Goal: Task Accomplishment & Management: Use online tool/utility

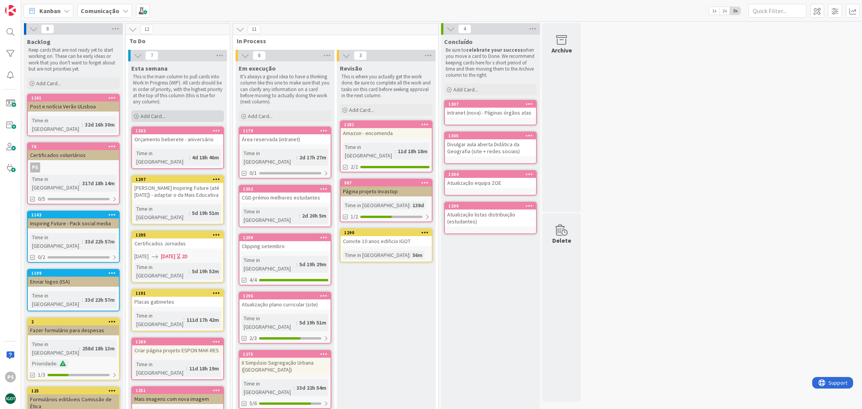
click at [192, 119] on div "Add Card..." at bounding box center [177, 116] width 93 height 12
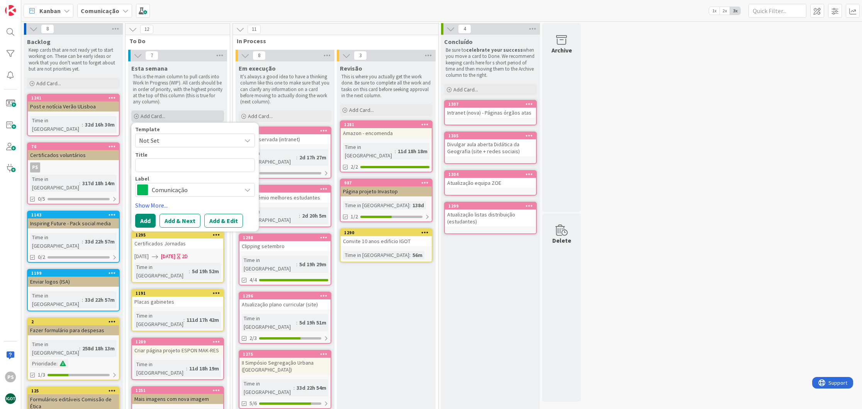
type textarea "x"
type textarea "F"
type textarea "x"
type textarea "Fi"
type textarea "x"
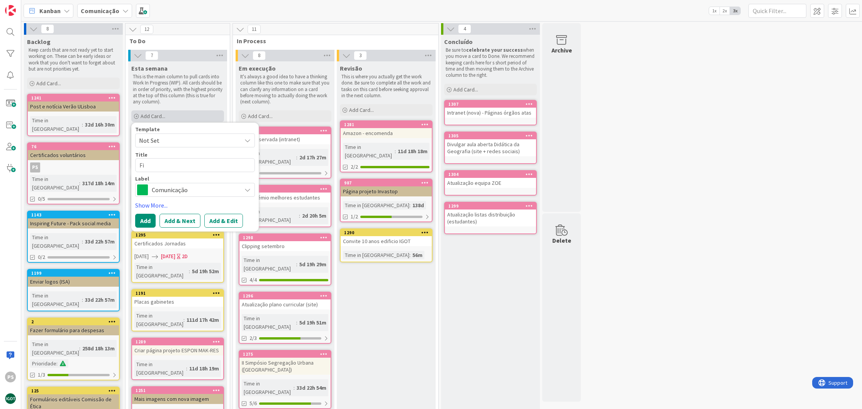
type textarea "Fic"
type textarea "x"
type textarea "Fich"
type textarea "x"
type textarea "Fiche"
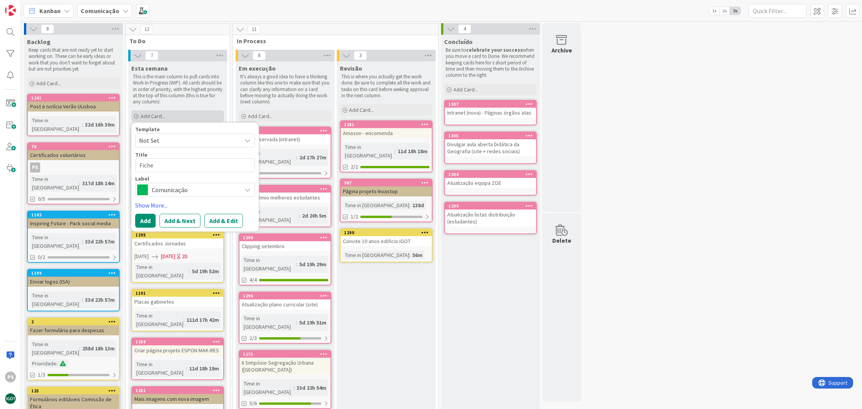
type textarea "x"
type textarea "Fichei"
type textarea "x"
type textarea "Ficheir"
type textarea "x"
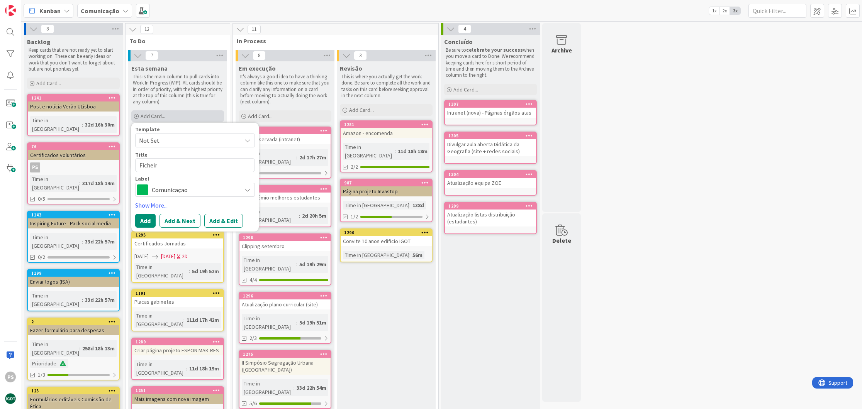
type textarea "Ficheiro"
type textarea "x"
type textarea "Ficheiro"
type textarea "x"
type textarea "Ficheiro F"
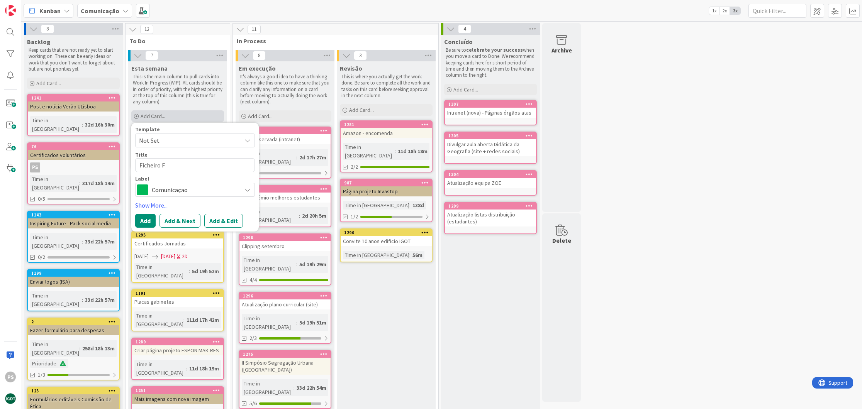
type textarea "x"
type textarea "Ficheiro Fu"
type textarea "x"
type textarea "Ficheiro Fut"
type textarea "x"
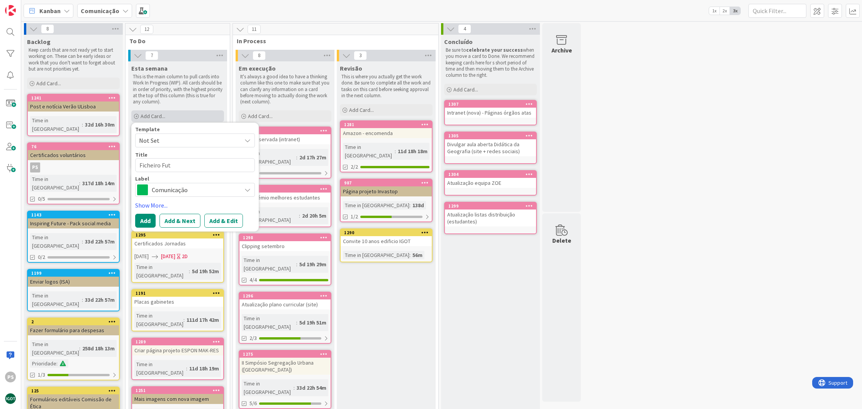
type textarea "Ficheiro Futu"
type textarea "x"
type textarea "Ficheiro Futur´"
type textarea "x"
type textarea "Ficheiro Futurá"
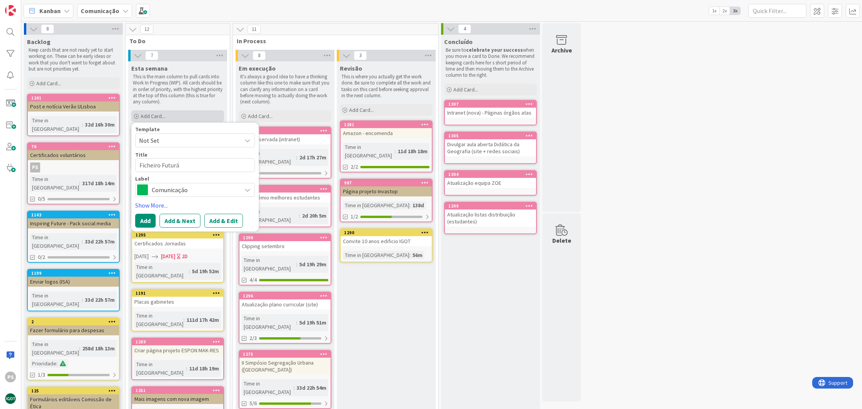
type textarea "x"
type textarea "Ficheiro Futurál"
type textarea "x"
type textarea "Ficheiro Futuráli"
type textarea "x"
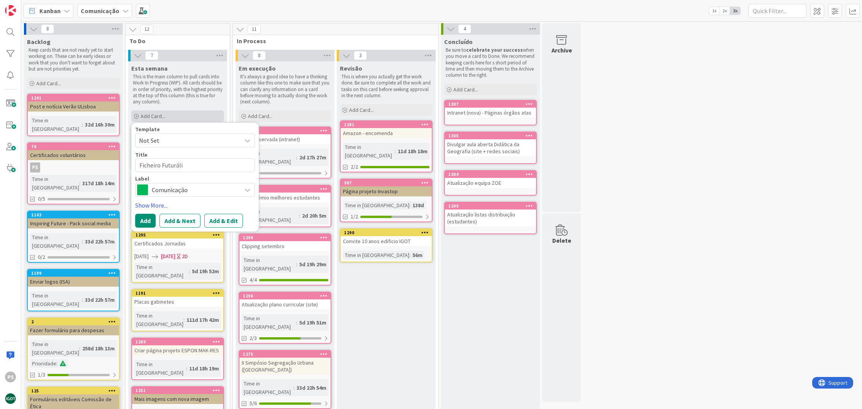
type textarea "Ficheiro Futurália"
type textarea "x"
type textarea "Ficheiro Futurália"
type textarea "x"
type textarea "Ficheiro Futurália 2"
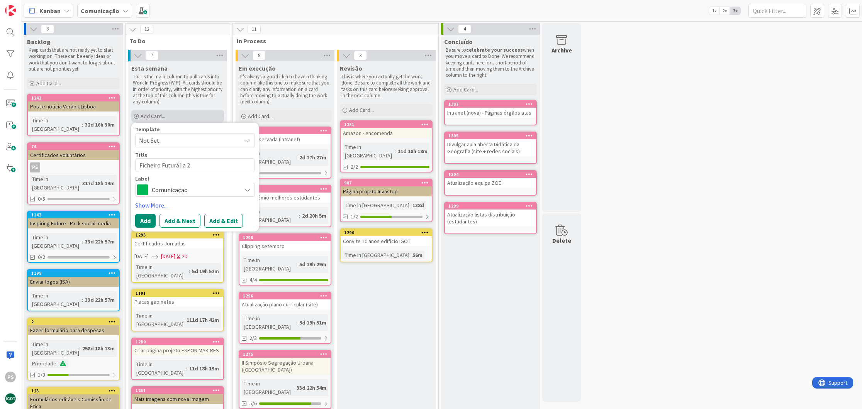
type textarea "x"
type textarea "Ficheiro Futurália 20"
type textarea "x"
type textarea "Ficheiro Futurália 202"
type textarea "x"
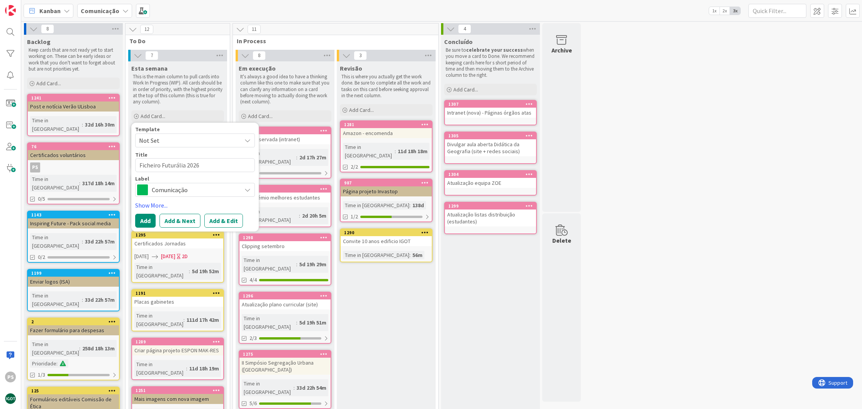
type textarea "Ficheiro Futurália 2026"
click at [185, 188] on span "Comunicação" at bounding box center [195, 190] width 86 height 11
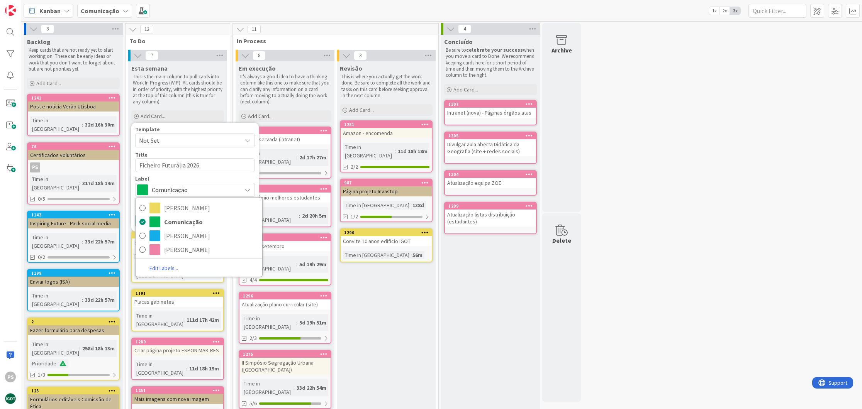
click at [228, 190] on span "Comunicação" at bounding box center [195, 190] width 86 height 11
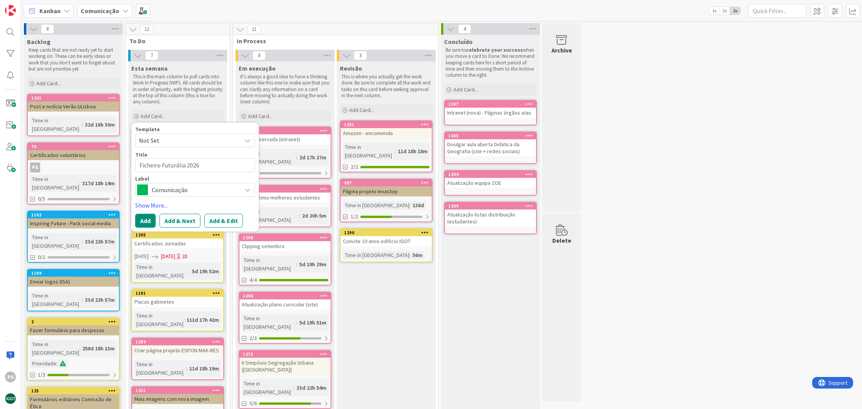
click at [146, 218] on button "Add" at bounding box center [145, 221] width 20 height 14
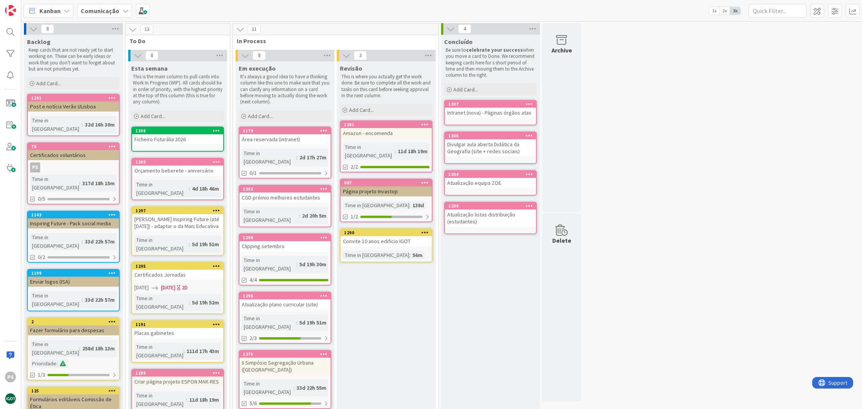
click at [179, 166] on div "Orçamento beberete - aniversário" at bounding box center [177, 171] width 91 height 10
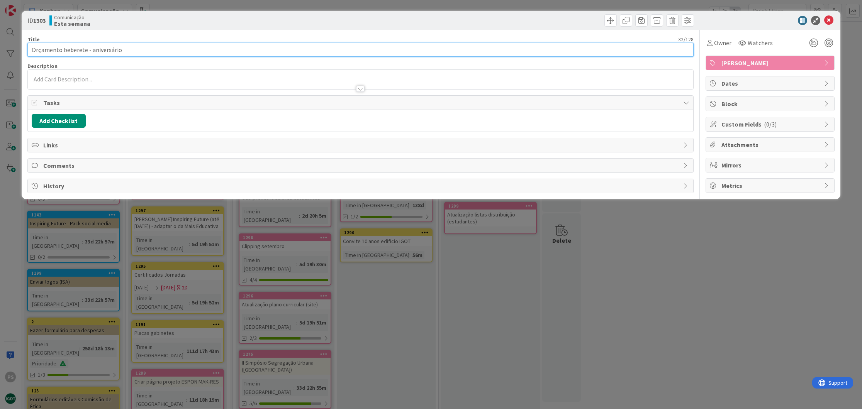
click at [147, 50] on input "Orçamento beberete - aniversário" at bounding box center [360, 50] width 666 height 14
type input "Orçamento beberete - aniversário ?"
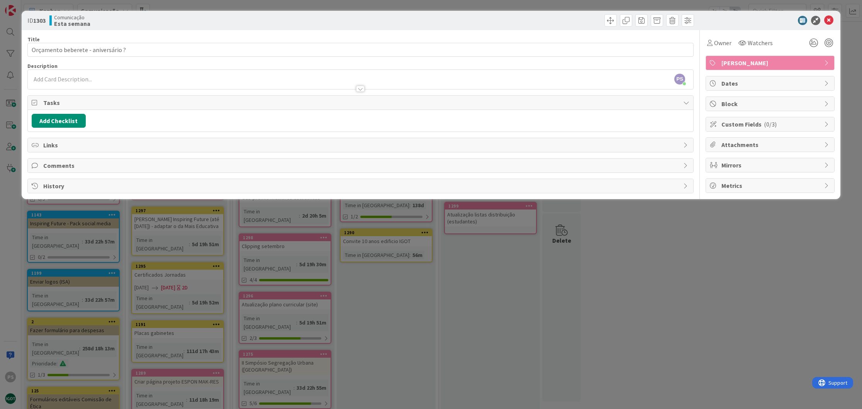
click at [833, 21] on icon at bounding box center [828, 20] width 9 height 9
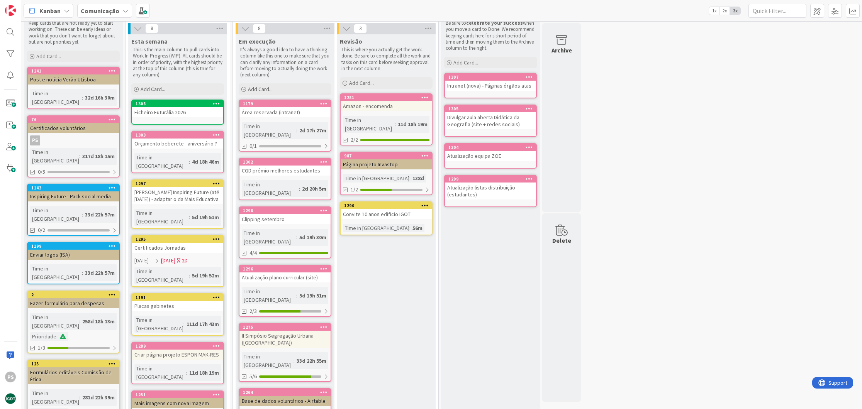
scroll to position [18, 0]
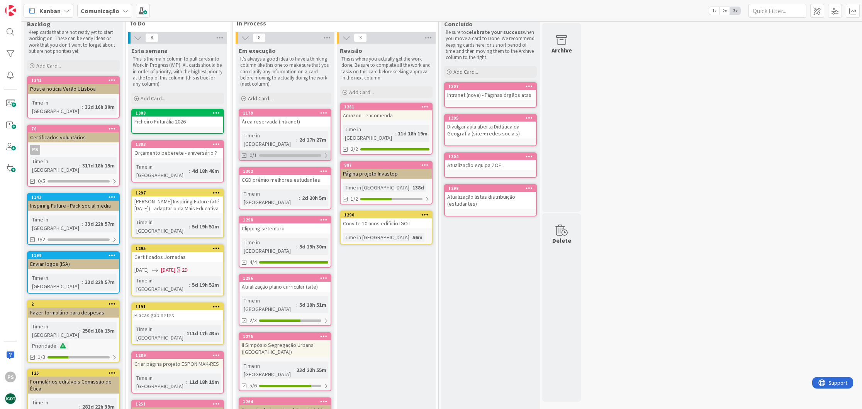
click at [277, 151] on div "0/1" at bounding box center [284, 156] width 91 height 10
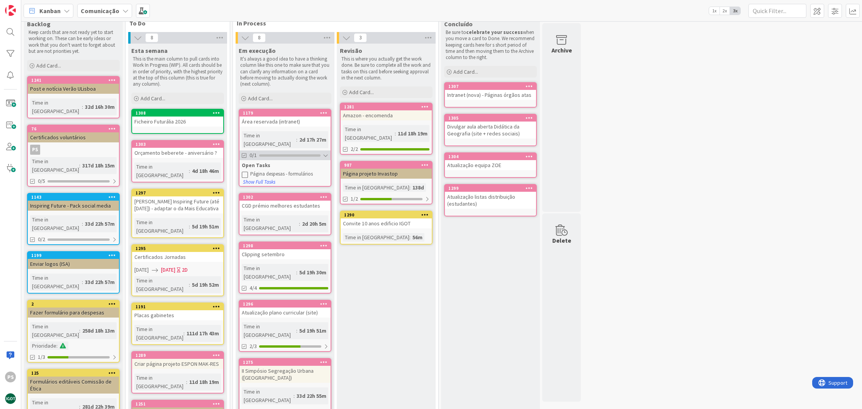
click at [277, 151] on div "0/1" at bounding box center [284, 156] width 91 height 10
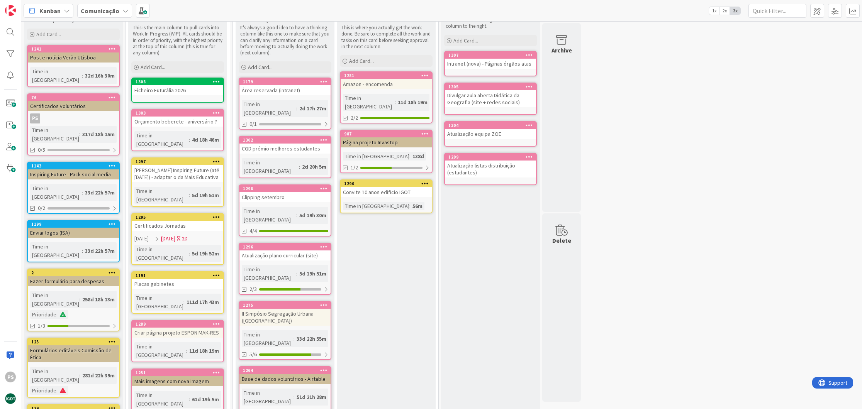
scroll to position [66, 0]
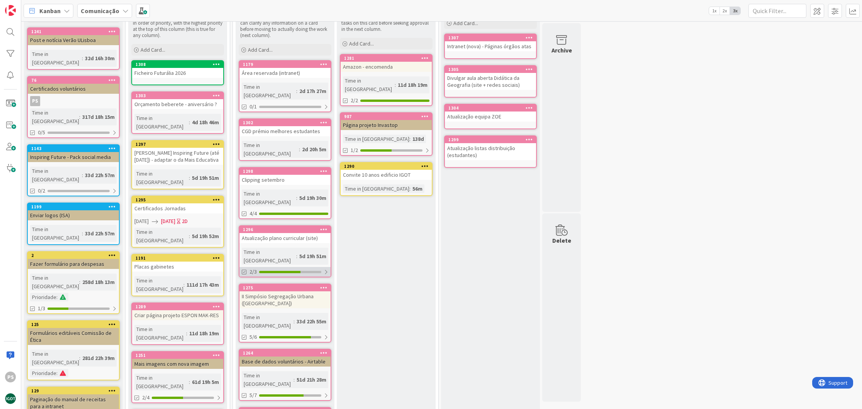
click at [292, 271] on div at bounding box center [279, 272] width 41 height 2
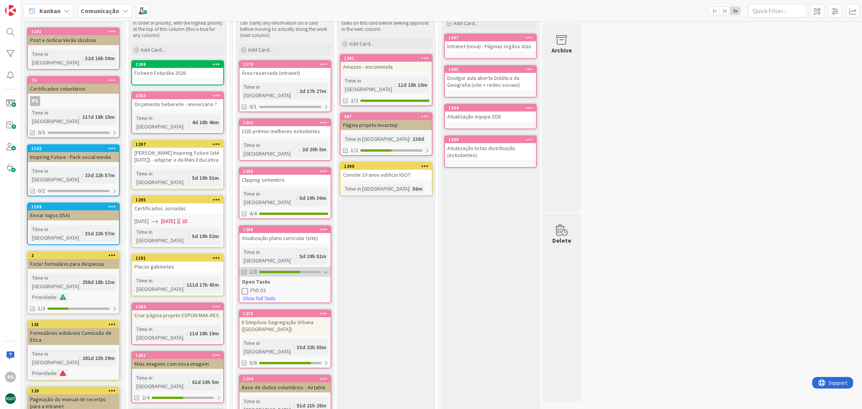
click at [292, 271] on div at bounding box center [279, 272] width 41 height 2
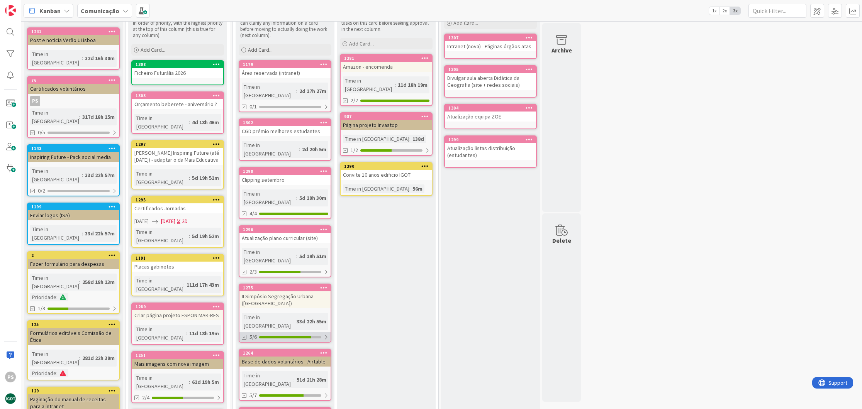
click at [295, 332] on div "5/6" at bounding box center [284, 337] width 91 height 10
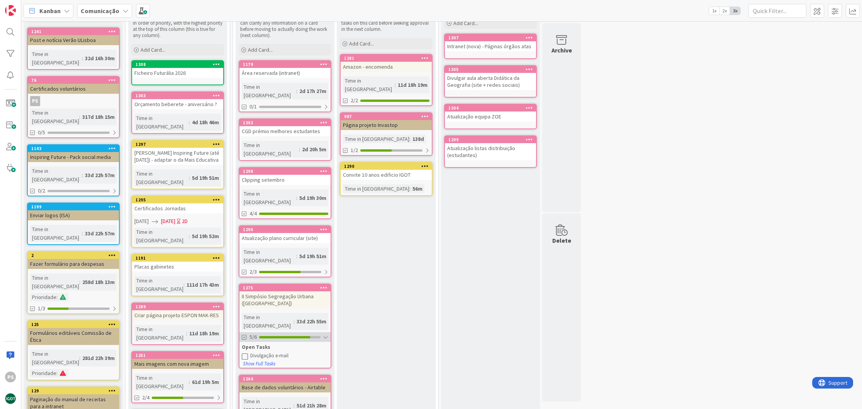
click at [295, 332] on div "5/6" at bounding box center [284, 337] width 91 height 10
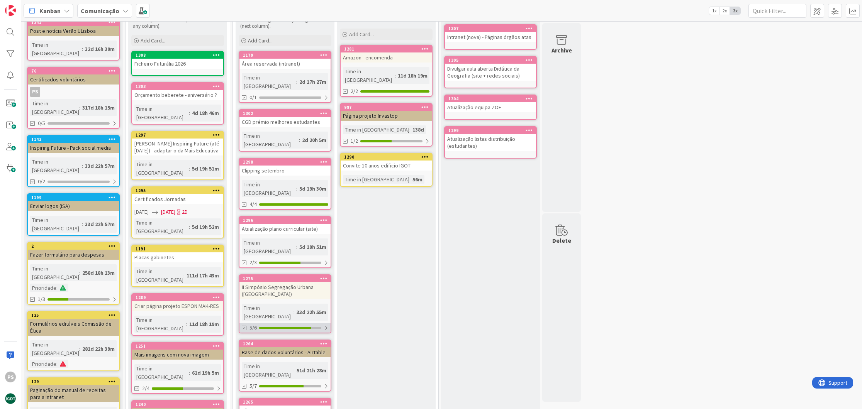
scroll to position [130, 0]
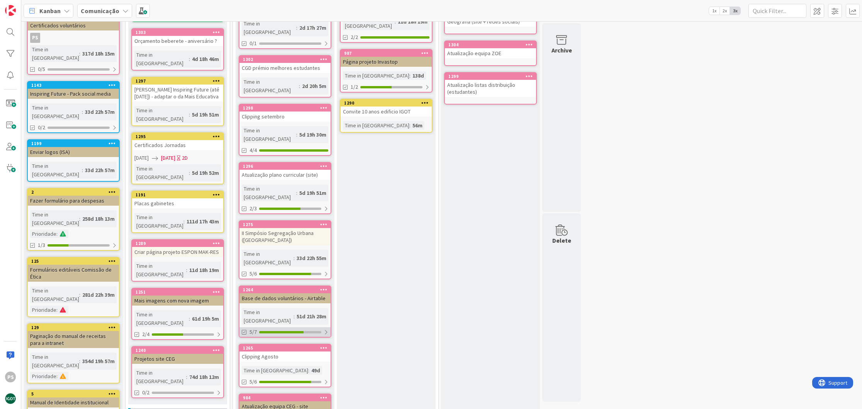
click at [295, 331] on div at bounding box center [281, 332] width 44 height 2
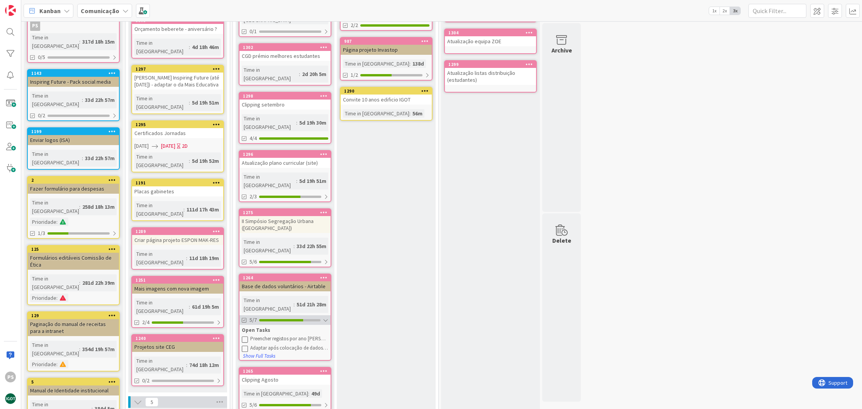
scroll to position [223, 0]
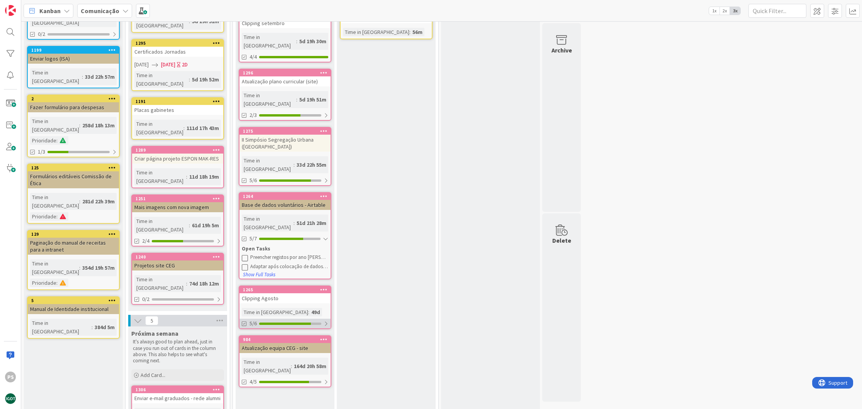
click at [298, 323] on div at bounding box center [285, 324] width 52 height 2
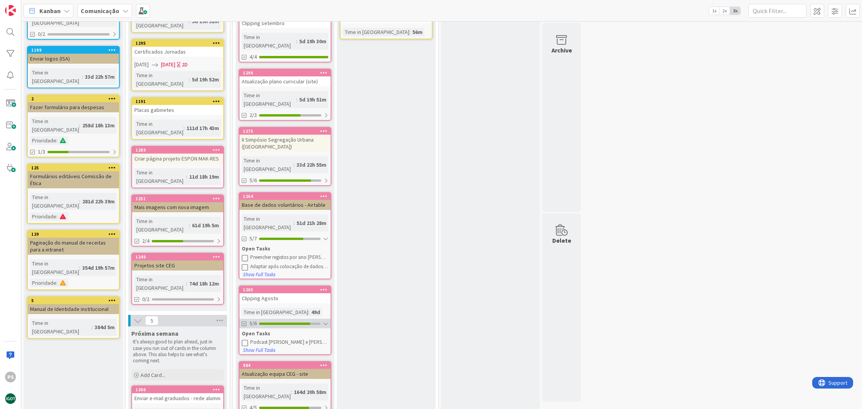
click at [298, 323] on div at bounding box center [284, 324] width 51 height 2
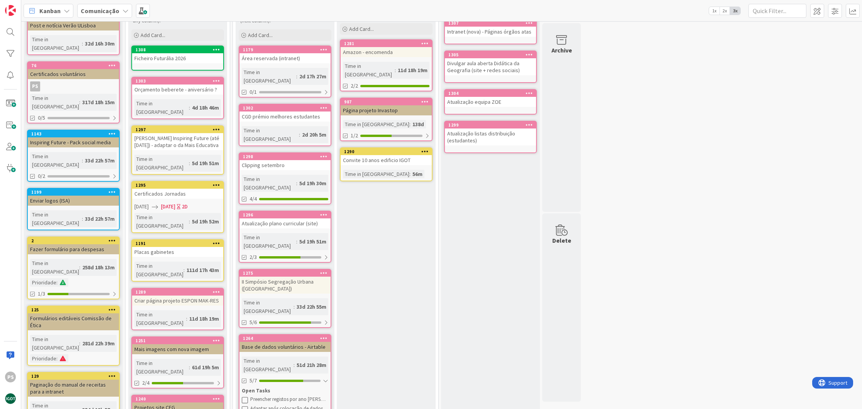
scroll to position [9, 0]
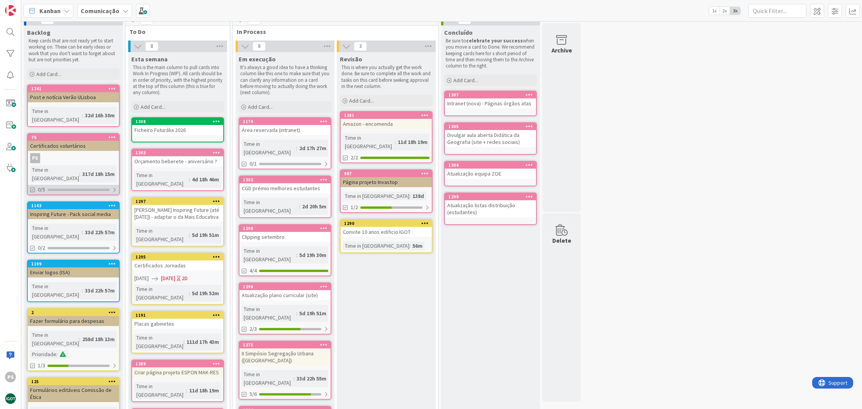
click at [75, 185] on div "0/5" at bounding box center [73, 190] width 91 height 10
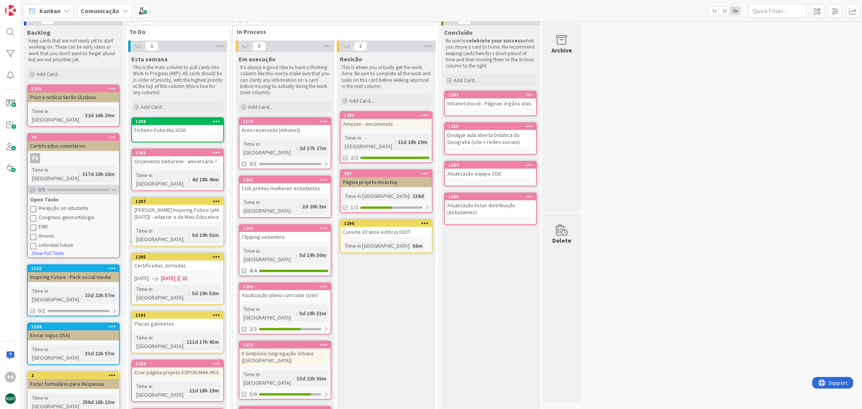
click at [75, 189] on div at bounding box center [77, 190] width 61 height 2
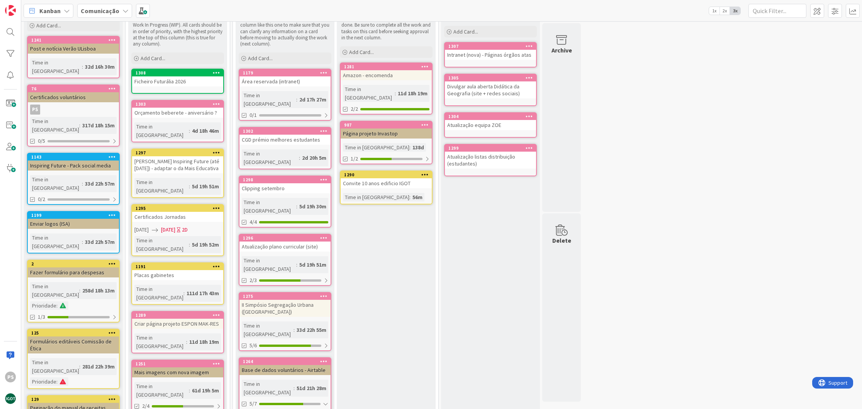
scroll to position [108, 0]
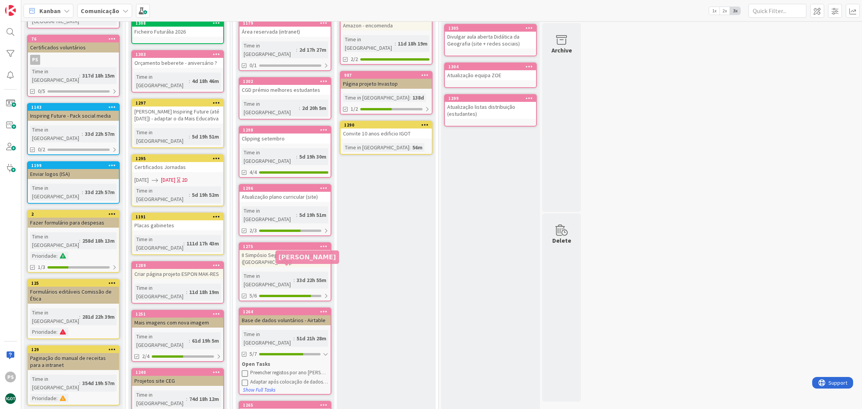
click at [300, 309] on div "1264" at bounding box center [287, 311] width 88 height 5
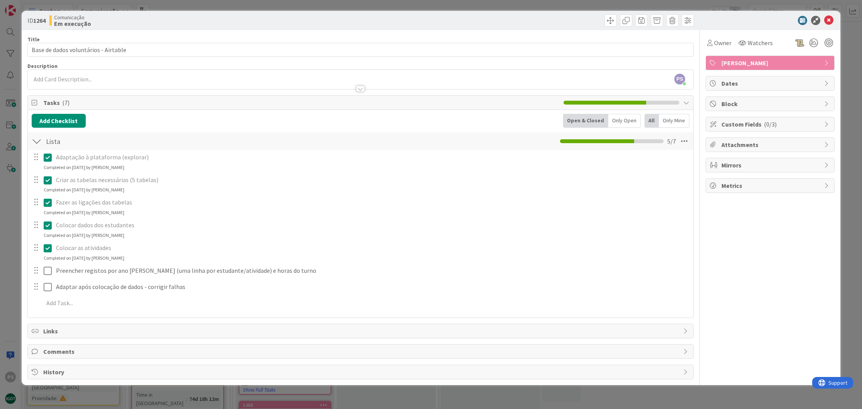
click at [829, 24] on icon at bounding box center [828, 20] width 9 height 9
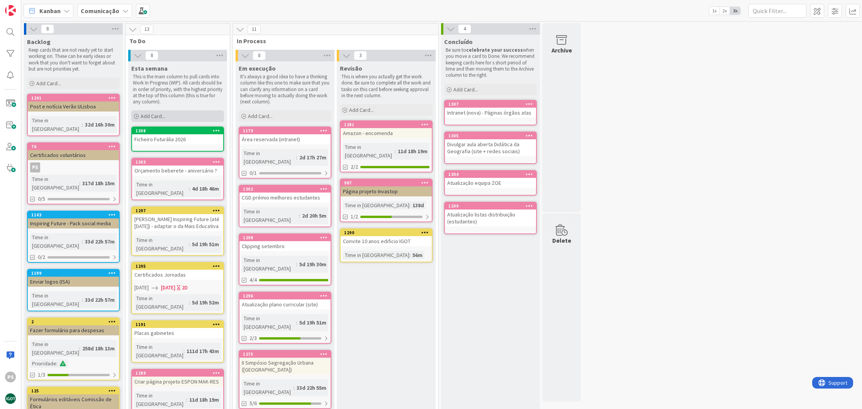
click at [200, 117] on div "Add Card..." at bounding box center [177, 116] width 93 height 12
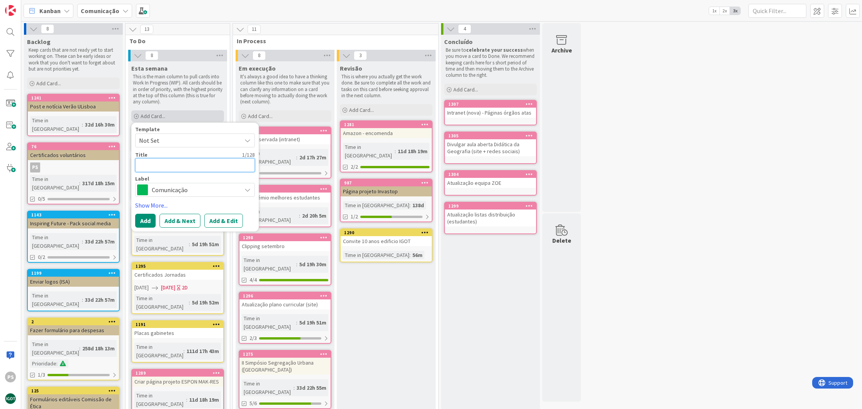
type textarea "x"
type textarea "R"
type textarea "x"
type textarea "Re"
type textarea "x"
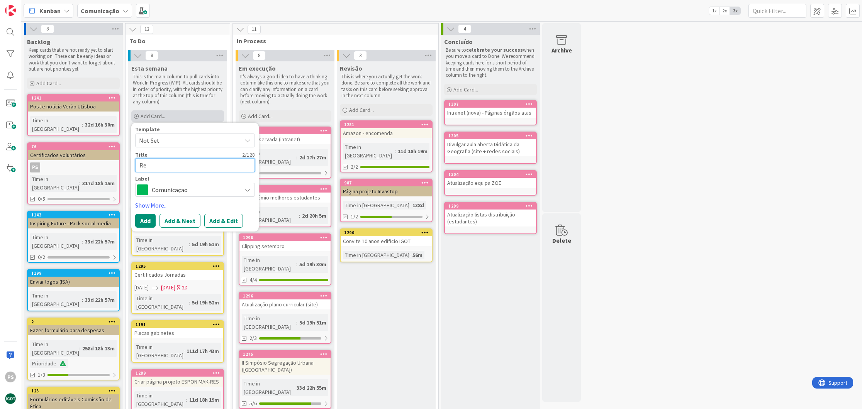
type textarea "Res"
type textarea "x"
type textarea "Rese"
type textarea "x"
type textarea "Reser"
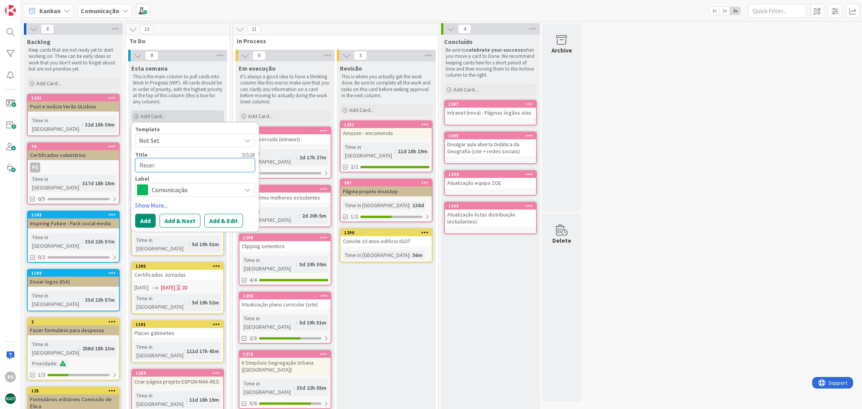
type textarea "x"
type textarea "Reserv"
type textarea "x"
type textarea "Reserva"
type textarea "x"
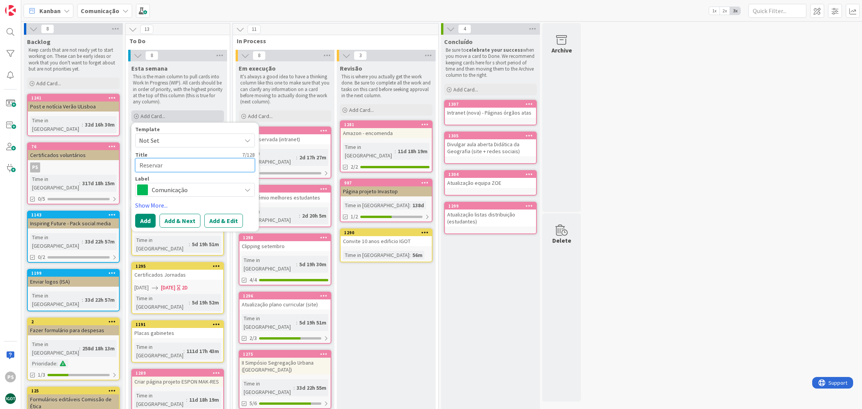
type textarea "Reservar"
type textarea "x"
type textarea "Reservar A"
type textarea "x"
type textarea "Reservar Au"
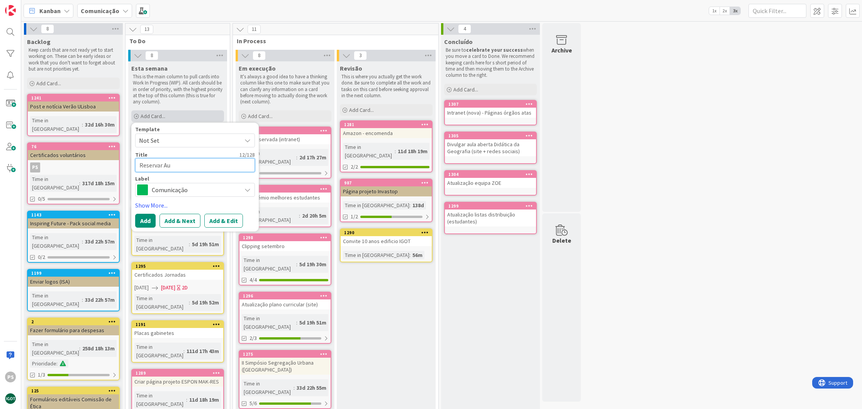
type textarea "x"
type textarea "Reservar Aula"
type textarea "x"
type textarea "Reservar Aula"
type textarea "x"
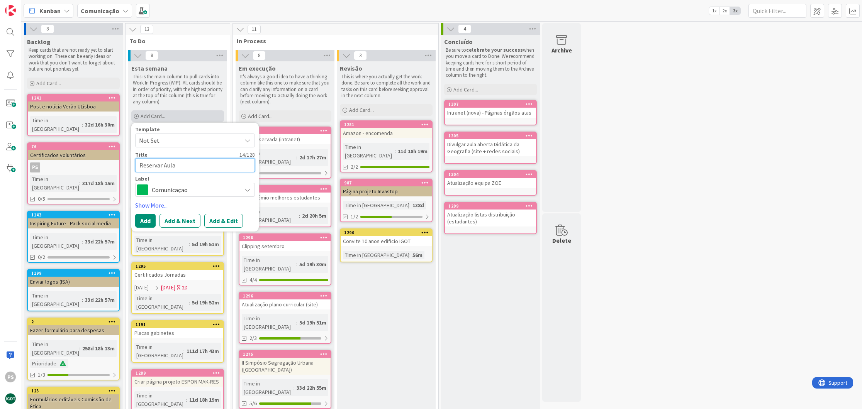
type textarea "Reservar Aula M"
type textarea "x"
type textarea "Reservar Aula Ma"
type textarea "x"
type textarea "Reservar Aula Mag"
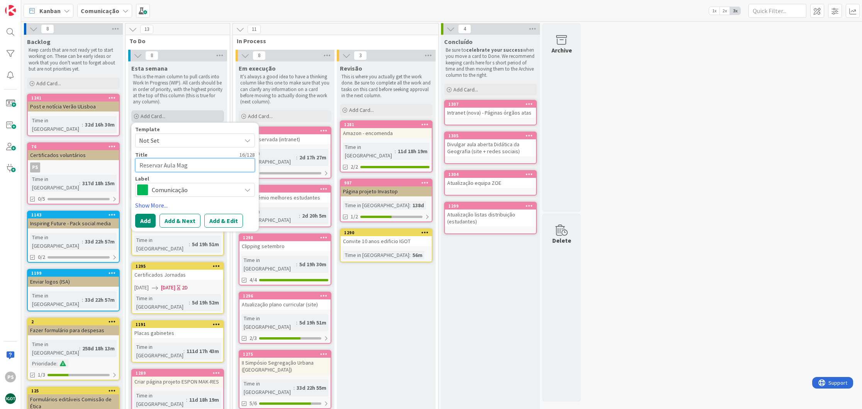
type textarea "x"
type textarea "Reservar Aula Magn"
type textarea "x"
type textarea "Reservar Aula Magna"
click at [222, 186] on span "Comunicação" at bounding box center [195, 190] width 86 height 11
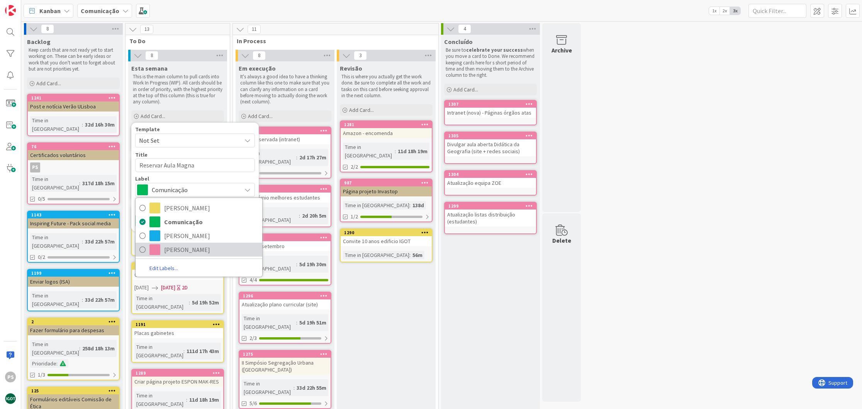
click at [192, 246] on span "[PERSON_NAME]" at bounding box center [211, 250] width 94 height 12
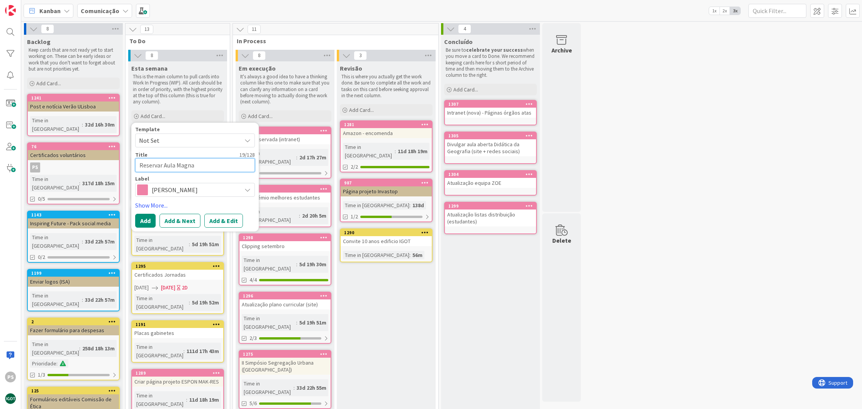
click at [210, 167] on textarea "Reservar Aula Magna" at bounding box center [195, 165] width 120 height 14
type textarea "x"
type textarea "Reservar Aula Magna"
type textarea "x"
type textarea "Reservar Aula Magna -"
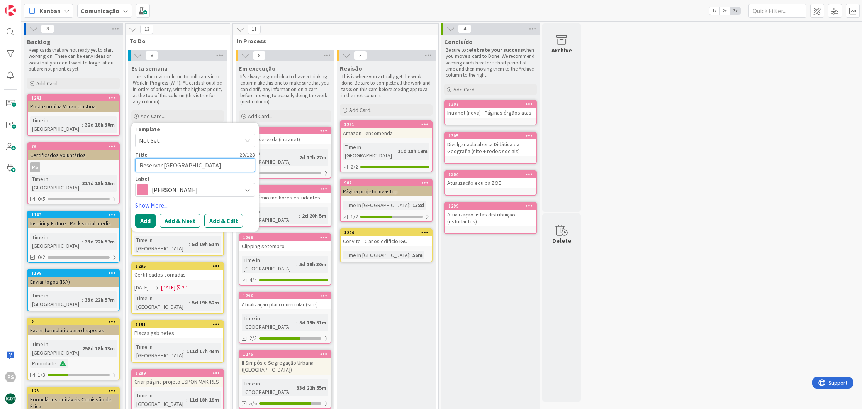
type textarea "x"
type textarea "Reservar Aula Magna -"
type textarea "x"
type textarea "Reservar Aula Magna - N´"
type textarea "x"
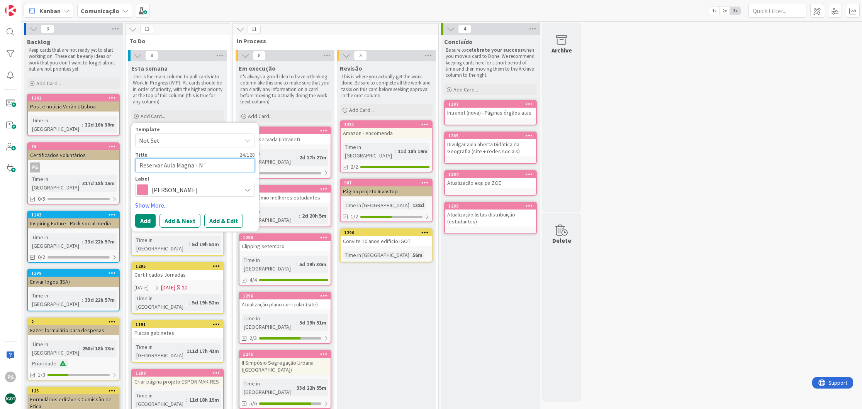
type textarea "Reservar Aula Magna - Nó"
type textarea "x"
type textarea "Reservar Aula Magna - Nós"
type textarea "x"
type textarea "Reservar Aula Magna - Nós"
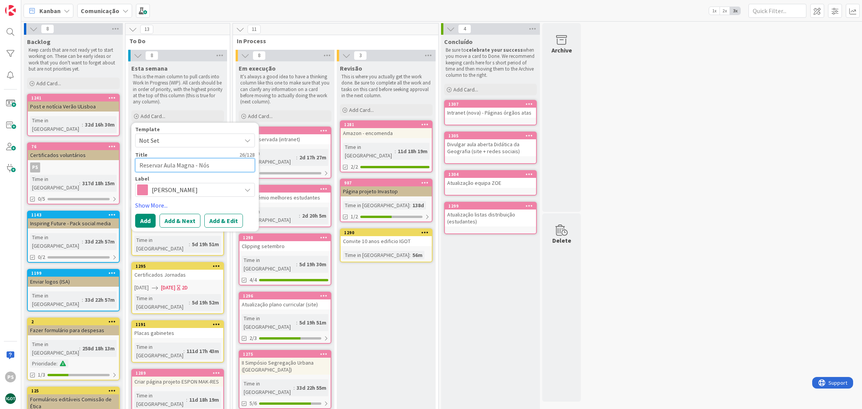
type textarea "x"
type textarea "Reservar Aula Magna - Nós P"
type textarea "x"
type textarea "Reservar Aula Magna - Nós Pr"
type textarea "x"
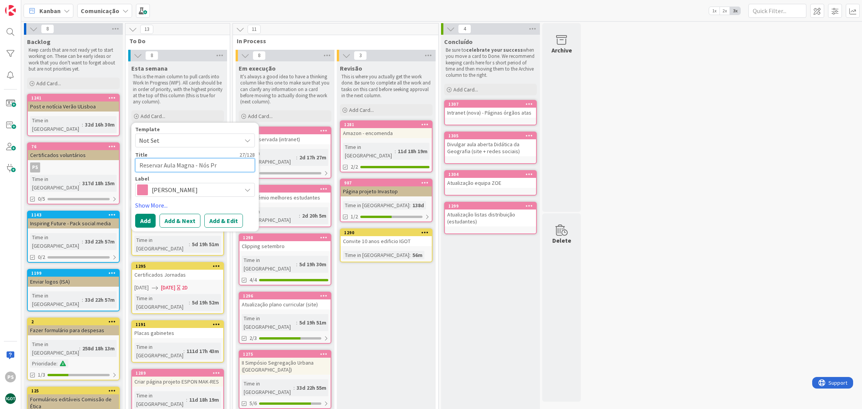
type textarea "Reservar Aula Magna - Nós Pro"
type textarea "x"
type textarea "Reservar Aula Magna - Nós Prop"
type textarea "x"
type textarea "Reservar Aula Magna - Nós Propo"
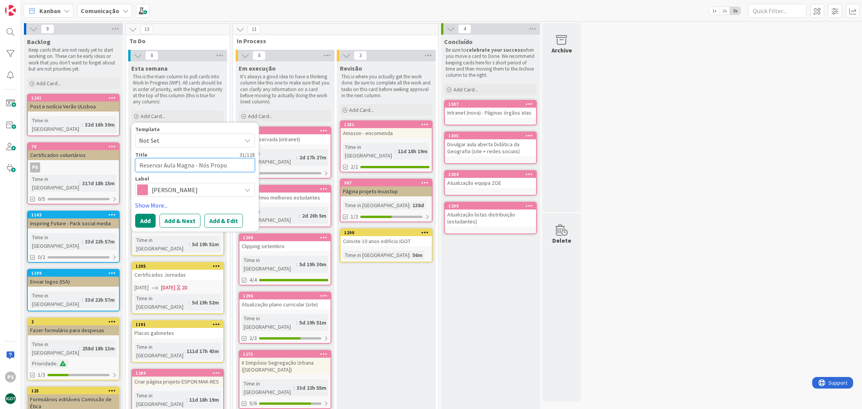
type textarea "x"
type textarea "Reservar Aula Magna - Nós Propom"
type textarea "x"
type textarea "Reservar Aula Magna - Nós Propomo"
type textarea "x"
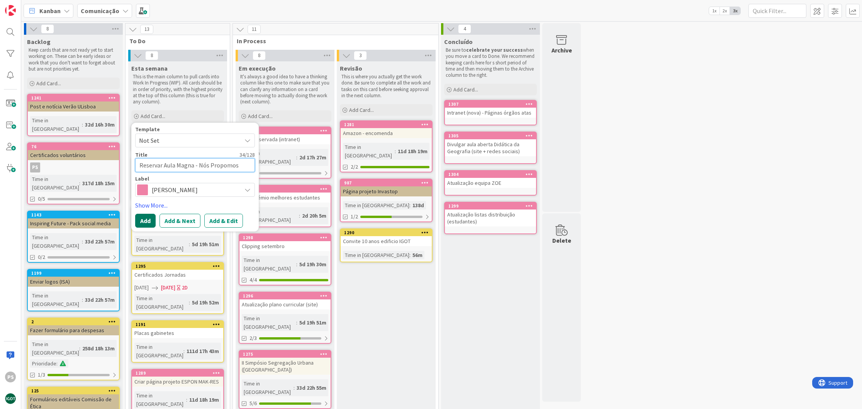
type textarea "Reservar Aula Magna - Nós Propomos"
click at [147, 221] on button "Add" at bounding box center [145, 221] width 20 height 14
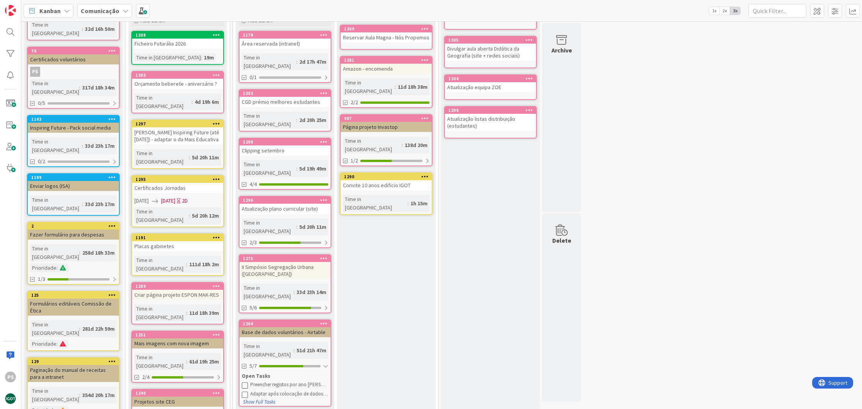
scroll to position [132, 0]
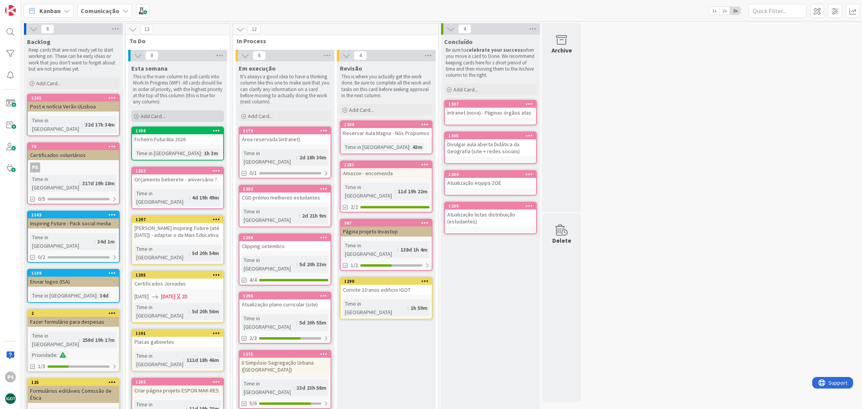
click at [163, 113] on span "Add Card..." at bounding box center [152, 116] width 25 height 7
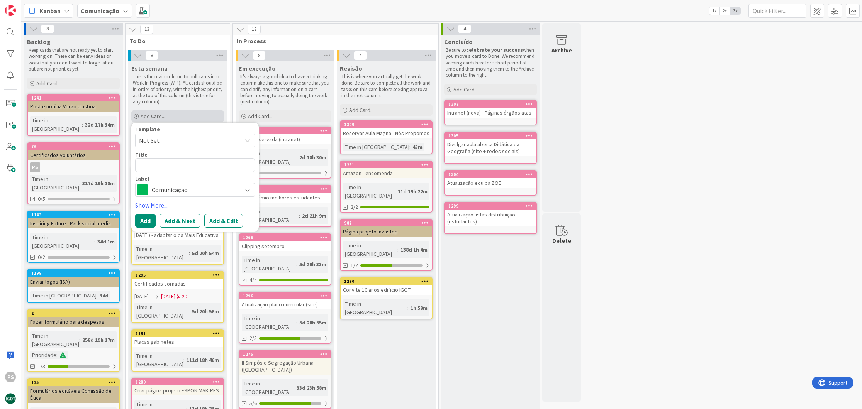
type textarea "x"
type textarea "N"
type textarea "x"
type textarea "No"
type textarea "x"
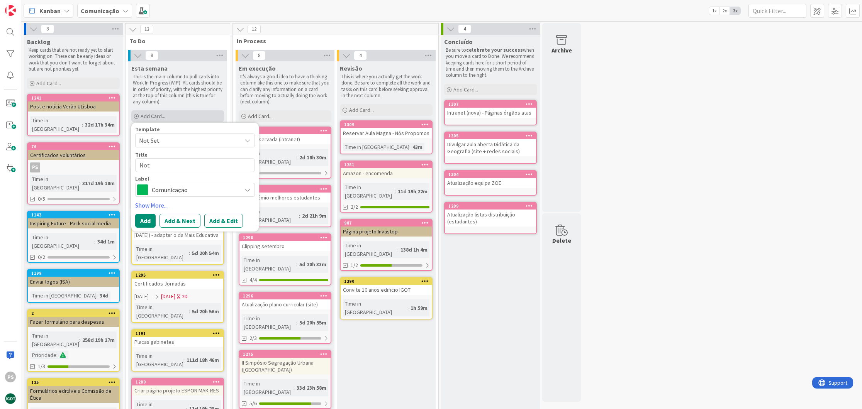
type textarea "Not´"
type textarea "x"
type textarea "Notí"
type textarea "x"
type textarea "Notíc"
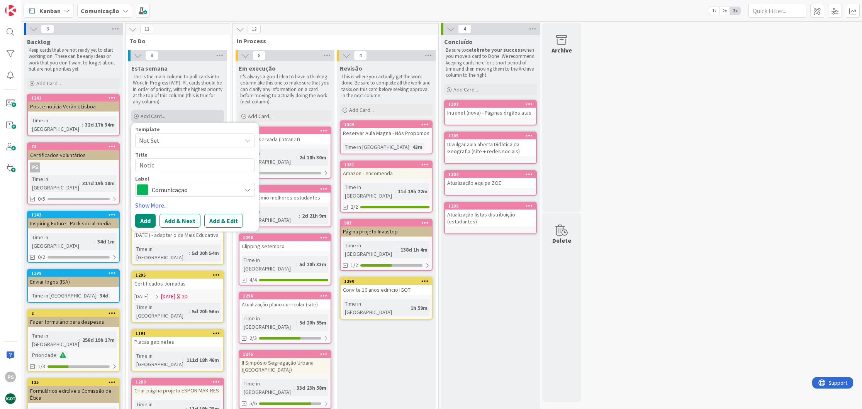
type textarea "x"
type textarea "Notíci"
type textarea "x"
type textarea "Notícia"
type textarea "x"
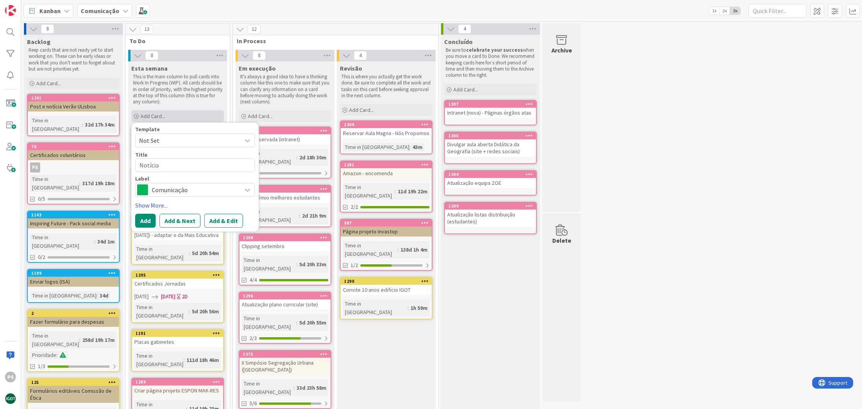
type textarea "Notícia"
type textarea "x"
type textarea "Notícia P"
type textarea "x"
type textarea "Notícia Pa"
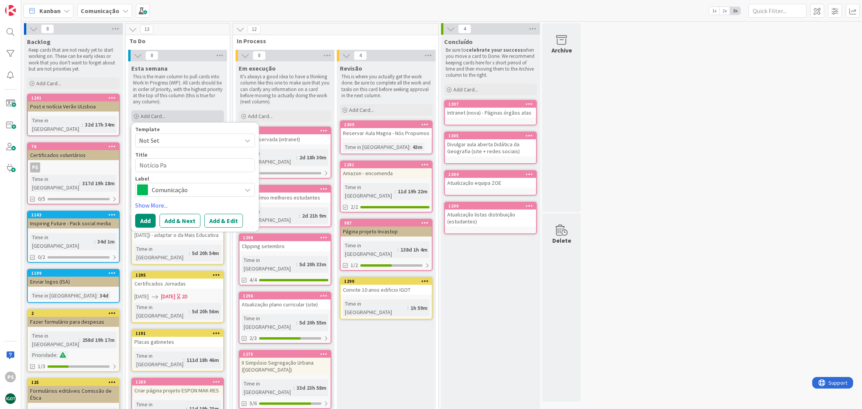
type textarea "x"
type textarea "Notícia Pau"
type textarea "x"
type textarea "Notícia [PERSON_NAME]"
type textarea "x"
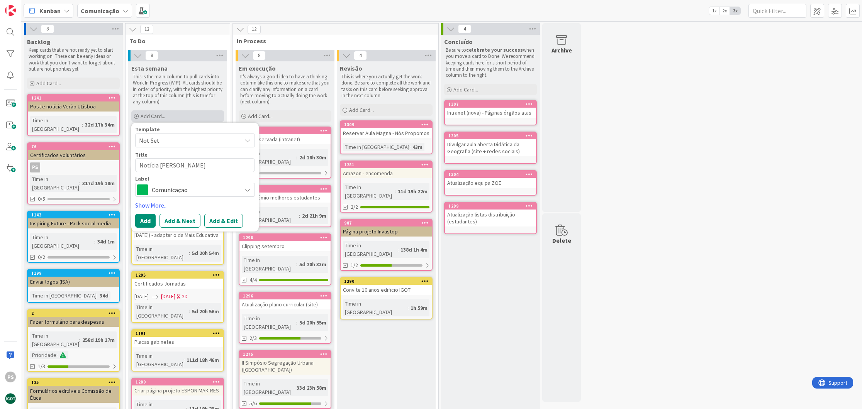
type textarea "Notícia Paulo"
type textarea "x"
type textarea "Notícia Paulo"
type textarea "x"
type textarea "Notícia Paulo"
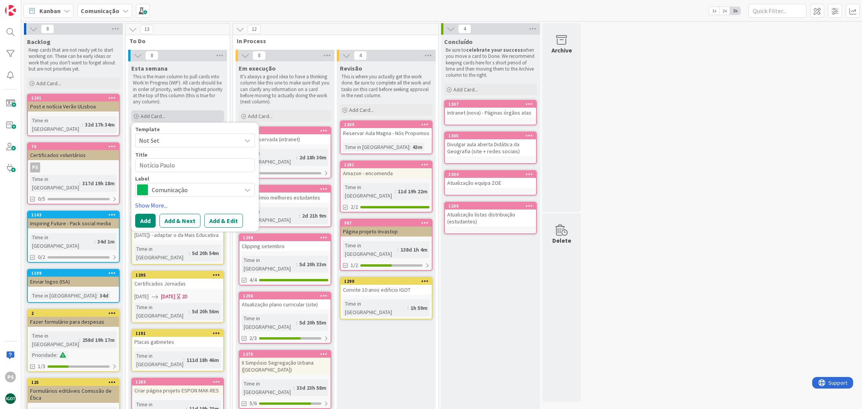
type textarea "x"
type textarea "Notícia [PERSON_NAME]"
type textarea "x"
type textarea "Notícia Pau"
type textarea "x"
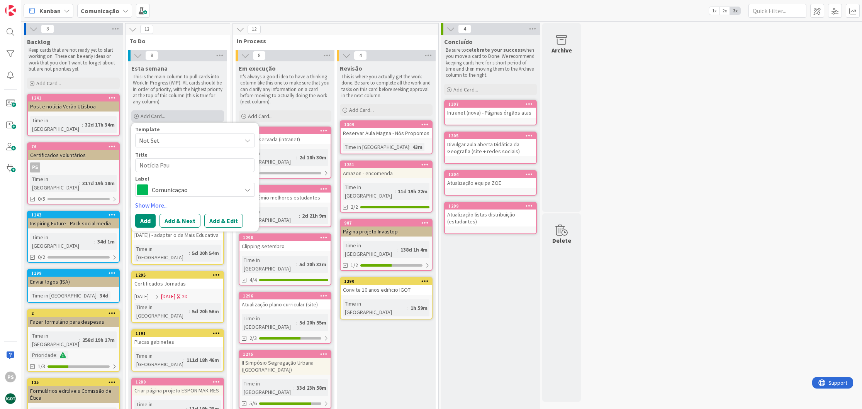
type textarea "Notícia Pa"
type textarea "x"
type textarea "Notícia P"
type textarea "x"
type textarea "Notícia"
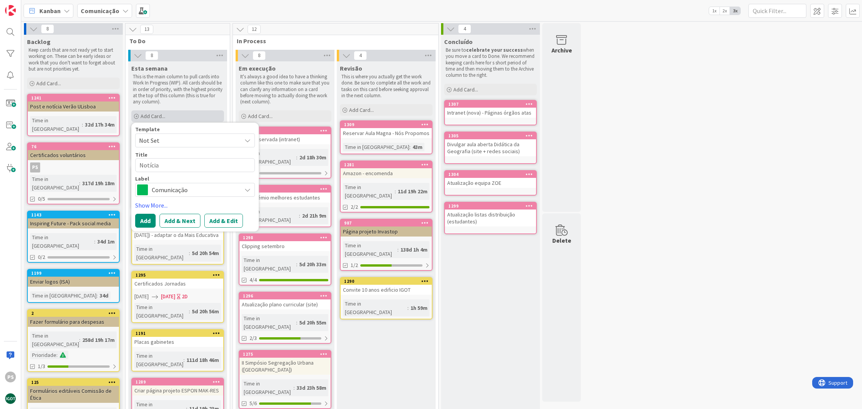
type textarea "x"
type textarea "Notícia d"
type textarea "x"
type textarea "Notícia di"
type textarea "x"
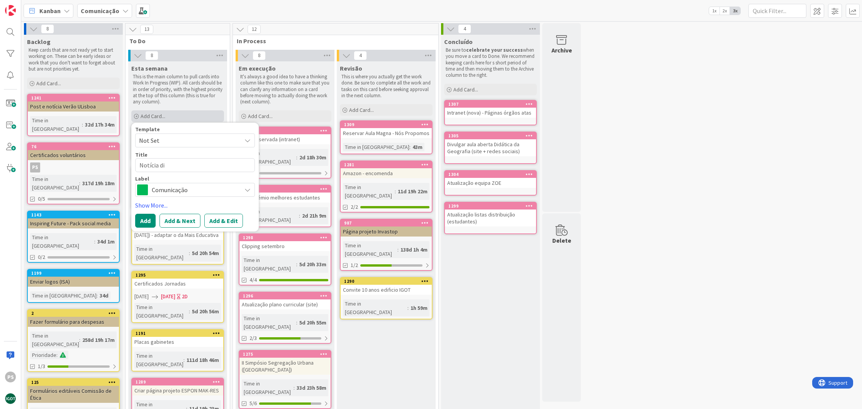
type textarea "Notícia dis"
type textarea "x"
type textarea "Notícia dist"
type textarea "x"
type textarea "Notícia disti"
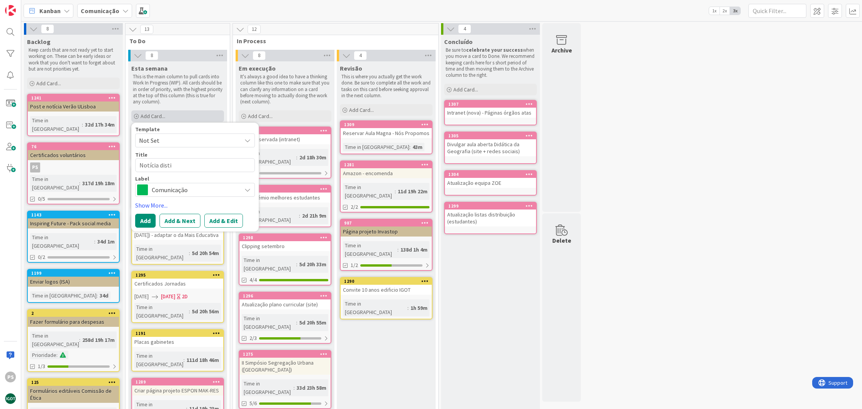
type textarea "x"
type textarea "Notícia distin"
type textarea "x"
type textarea "Notícia distinç~"
type textarea "x"
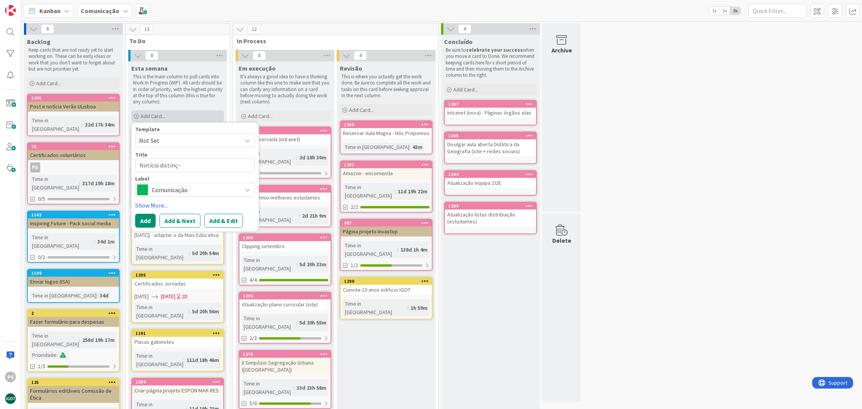
type textarea "Notícia distinçã"
type textarea "x"
type textarea "Notícia distinção"
type textarea "x"
type textarea "Notícia distinção"
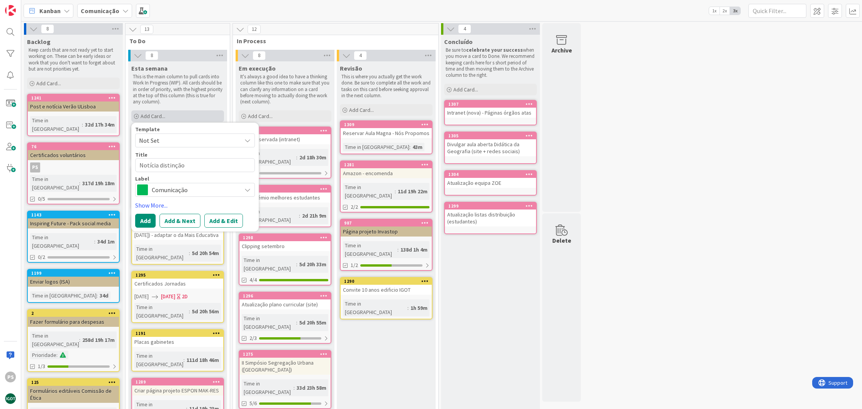
type textarea "x"
type textarea "Notícia distinção e"
type textarea "x"
type textarea "Notícia distinção em"
type textarea "x"
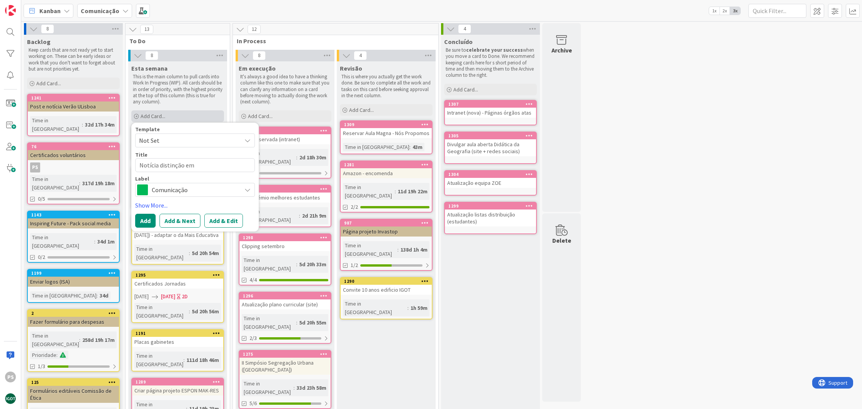
type textarea "Notícia distinção emo"
type textarea "x"
type textarea "Notícia distinção emot"
type textarea "x"
type textarea "Notícia distinção emoti"
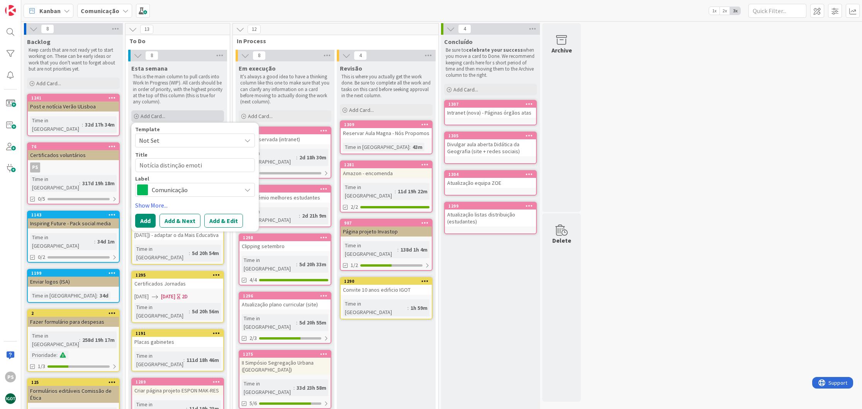
type textarea "x"
type textarea "Notícia distinção emotio"
type textarea "x"
type textarea "Notícia distinção emotion"
type textarea "x"
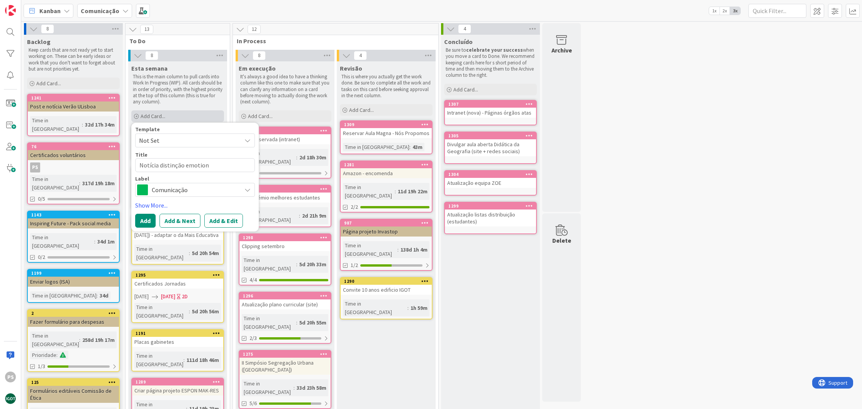
type textarea "Notícia distinção emotiona"
type textarea "x"
type textarea "Notícia distinção emotional"
type textarea "x"
type textarea "Notícia distinção emotional"
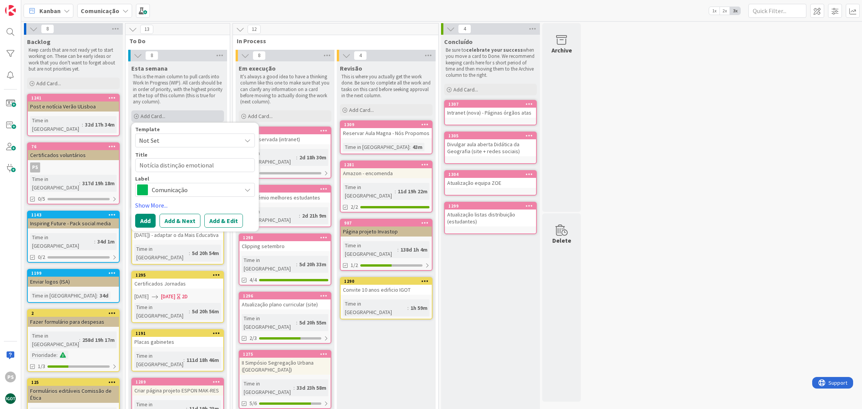
type textarea "x"
type textarea "Notícia distinção emotional c"
type textarea "x"
type textarea "Notícia distinção emotional ci"
type textarea "x"
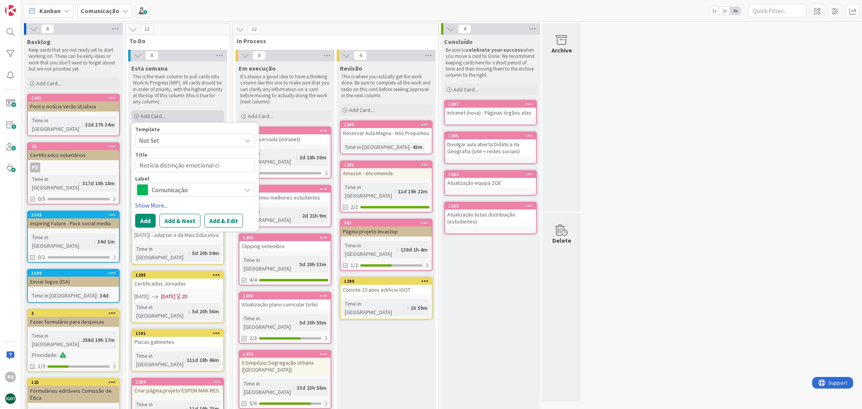
type textarea "Notícia distinção emotional cit"
type textarea "x"
type textarea "Notícia distinção emotional citi"
type textarea "x"
type textarea "Notícia distinção emotional citie"
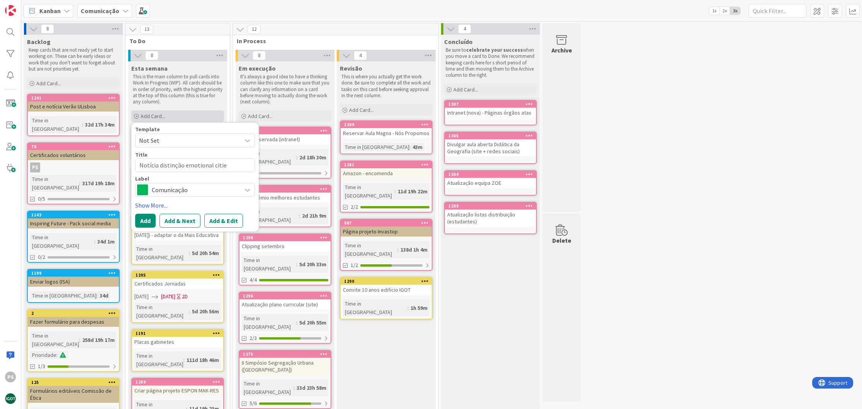
type textarea "x"
type textarea "Notícia distinção emotional cities"
click at [149, 221] on button "Add" at bounding box center [145, 221] width 20 height 14
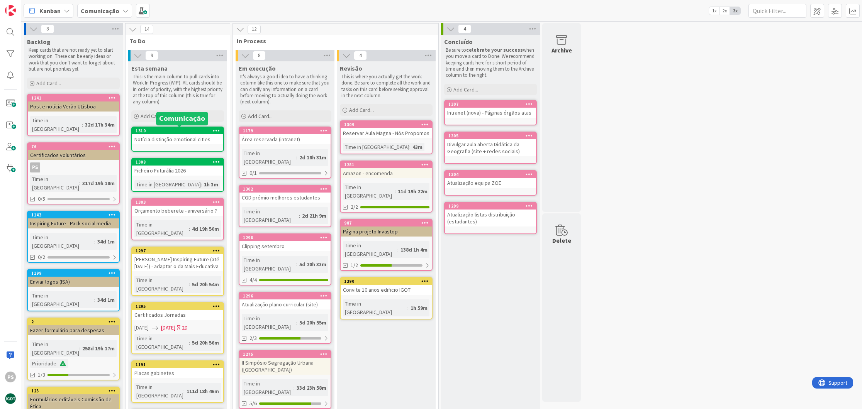
click at [175, 128] on div "1310" at bounding box center [179, 130] width 88 height 5
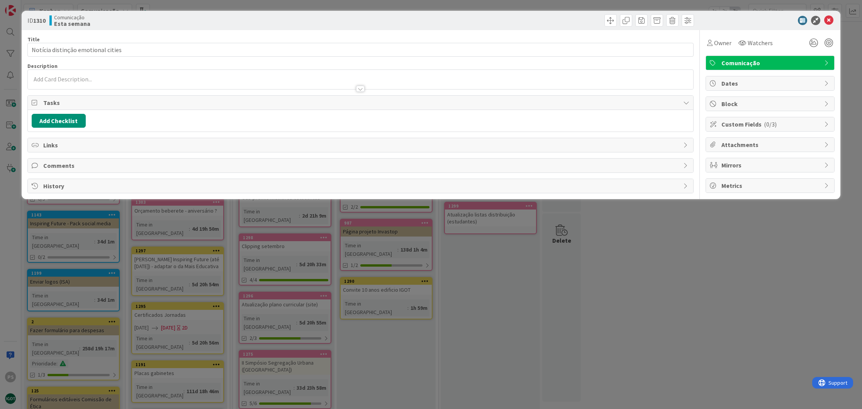
click at [787, 61] on span "Comunicação" at bounding box center [770, 62] width 99 height 9
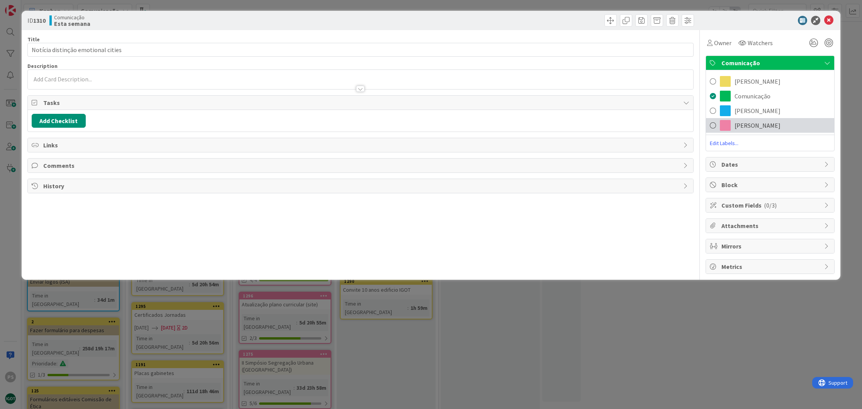
click at [751, 125] on div "[PERSON_NAME]" at bounding box center [770, 125] width 128 height 15
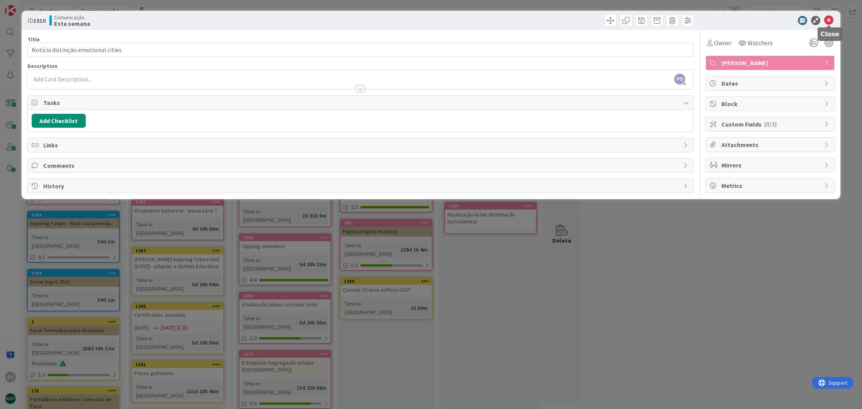
click at [829, 20] on icon at bounding box center [828, 20] width 9 height 9
